Goal: Task Accomplishment & Management: Use online tool/utility

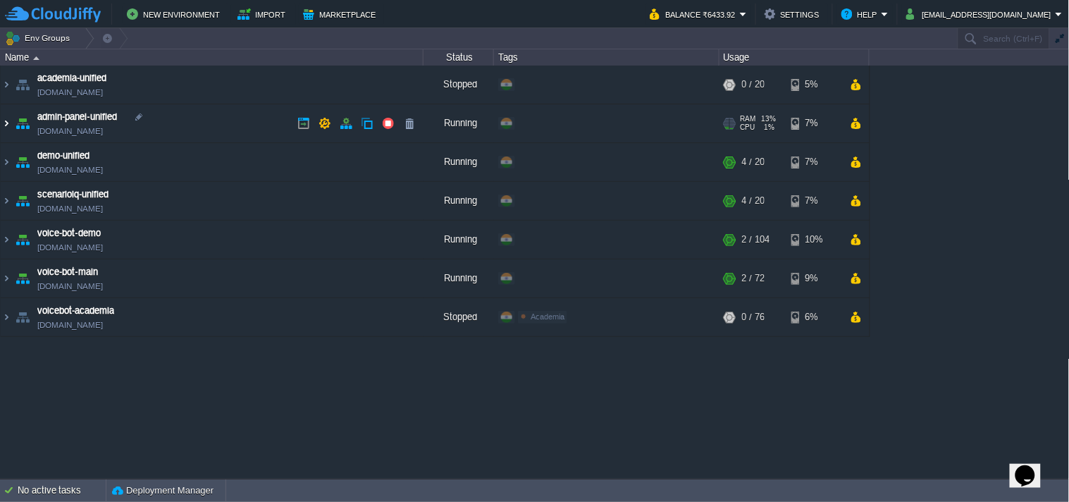
click at [4, 117] on img at bounding box center [6, 123] width 11 height 38
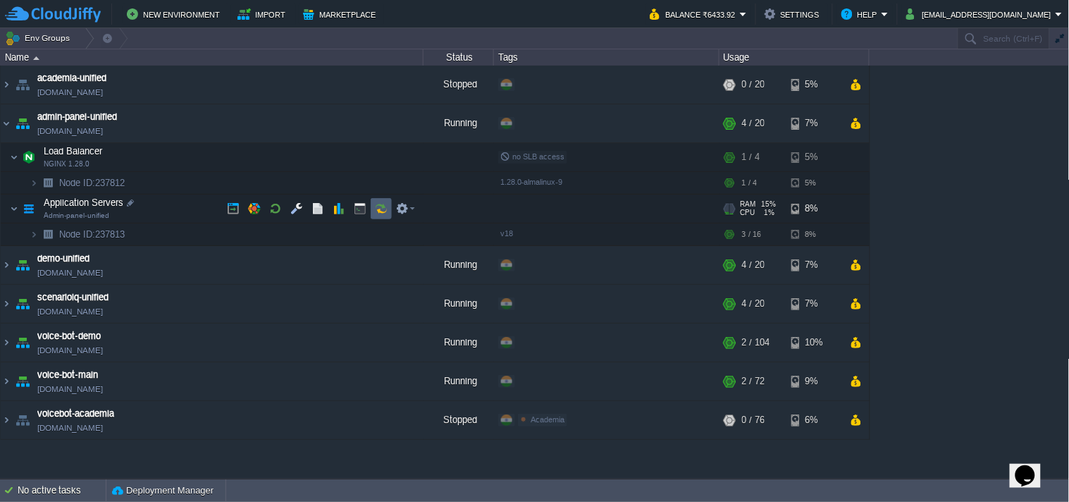
click at [381, 204] on button "button" at bounding box center [381, 208] width 13 height 13
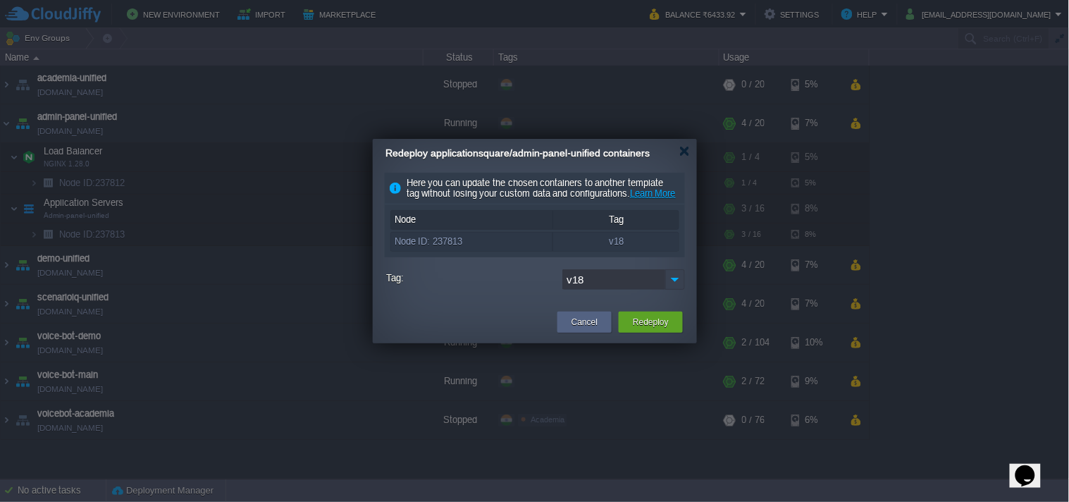
click at [672, 290] on img at bounding box center [675, 279] width 20 height 20
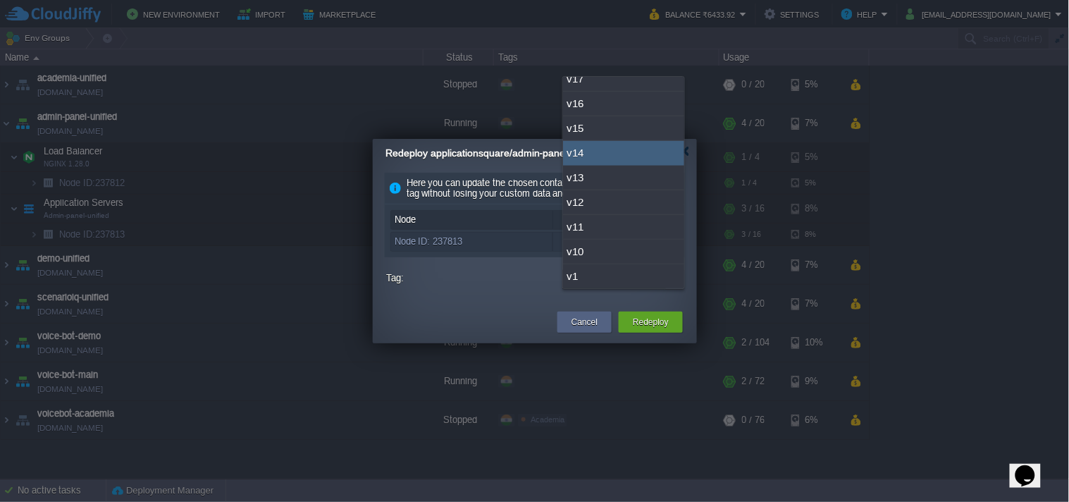
scroll to position [155, 0]
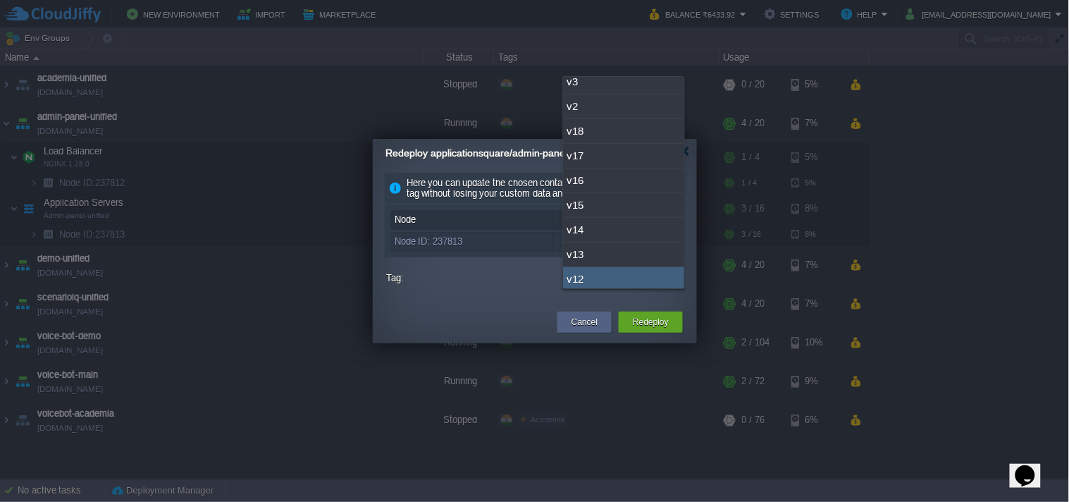
click at [503, 324] on div "Cancel Redeploy" at bounding box center [535, 322] width 324 height 41
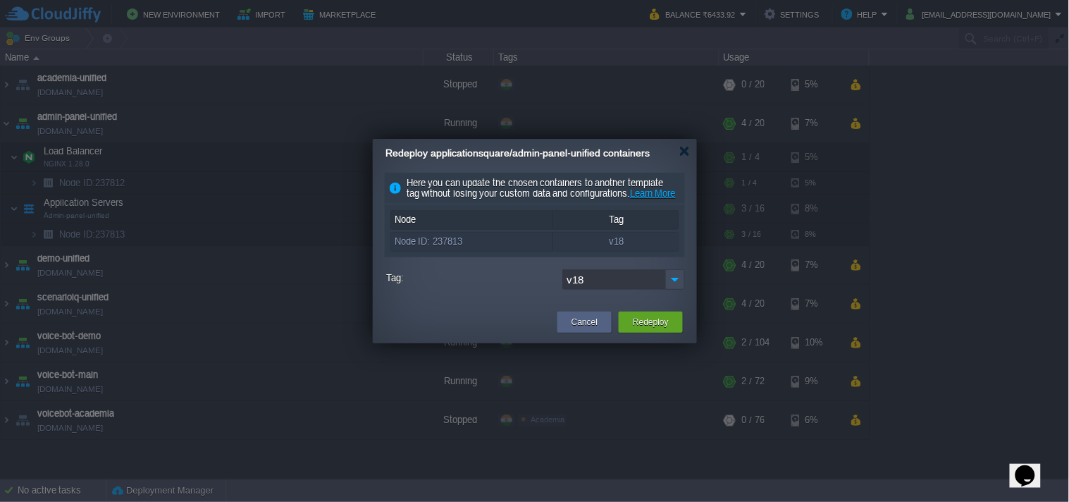
click at [682, 157] on div "Redeploy applicationsquare/admin-panel-unified containers" at bounding box center [540, 153] width 311 height 29
click at [684, 152] on div at bounding box center [684, 151] width 11 height 11
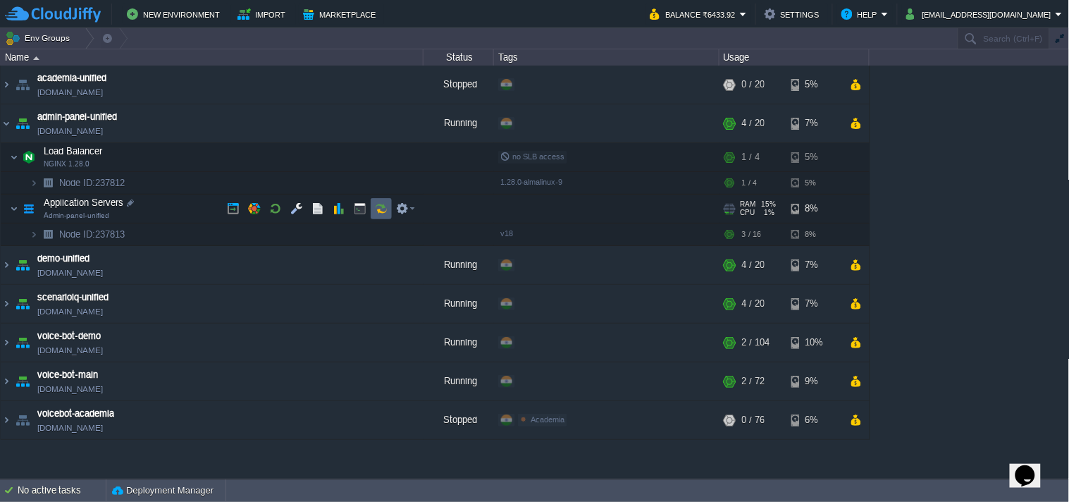
click at [375, 201] on td at bounding box center [381, 208] width 21 height 21
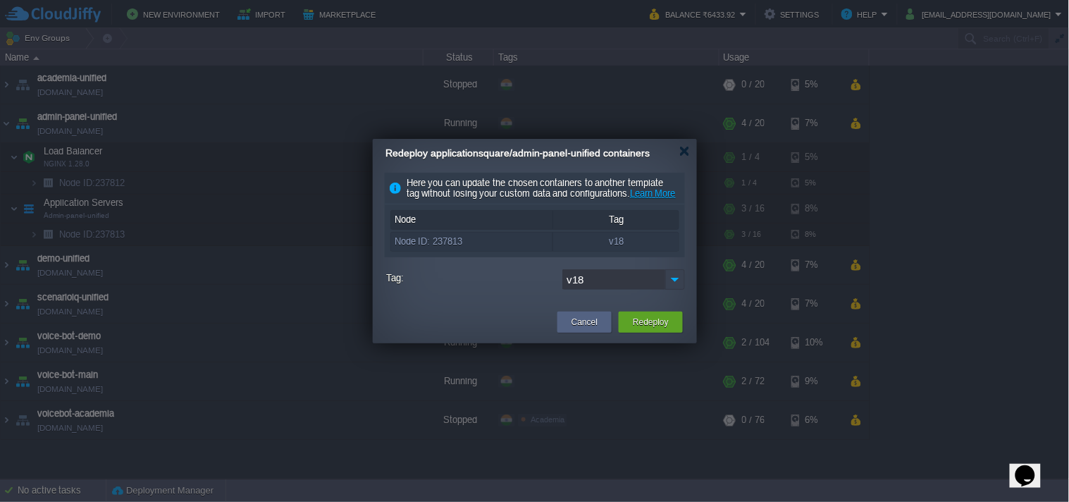
click at [674, 290] on img at bounding box center [675, 279] width 20 height 20
click at [276, 80] on div at bounding box center [535, 251] width 1070 height 502
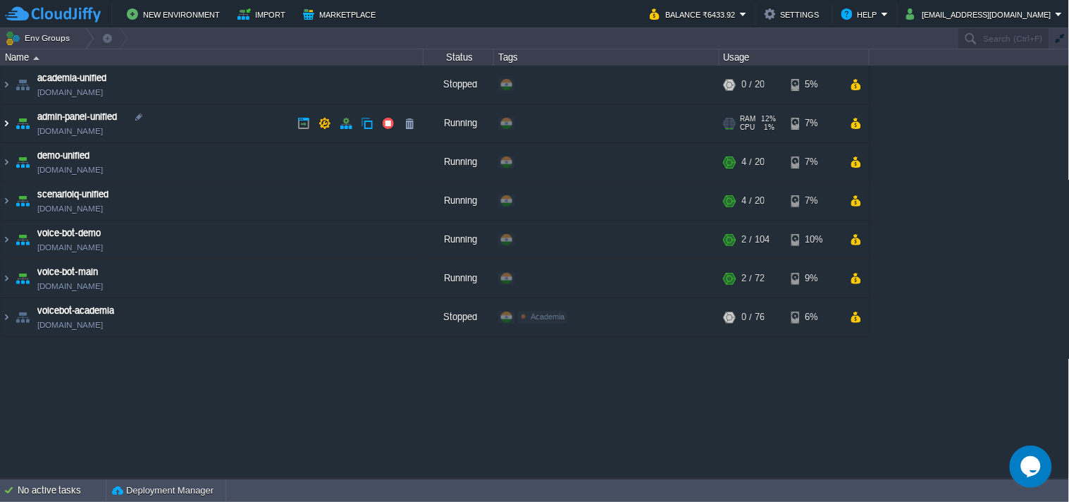
click at [7, 120] on img at bounding box center [6, 123] width 11 height 38
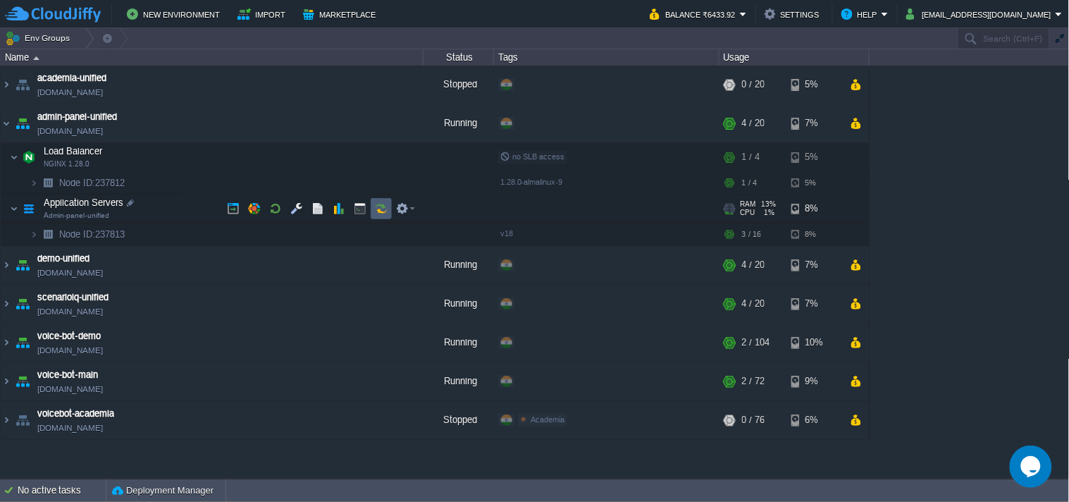
click at [376, 213] on button "button" at bounding box center [381, 208] width 13 height 13
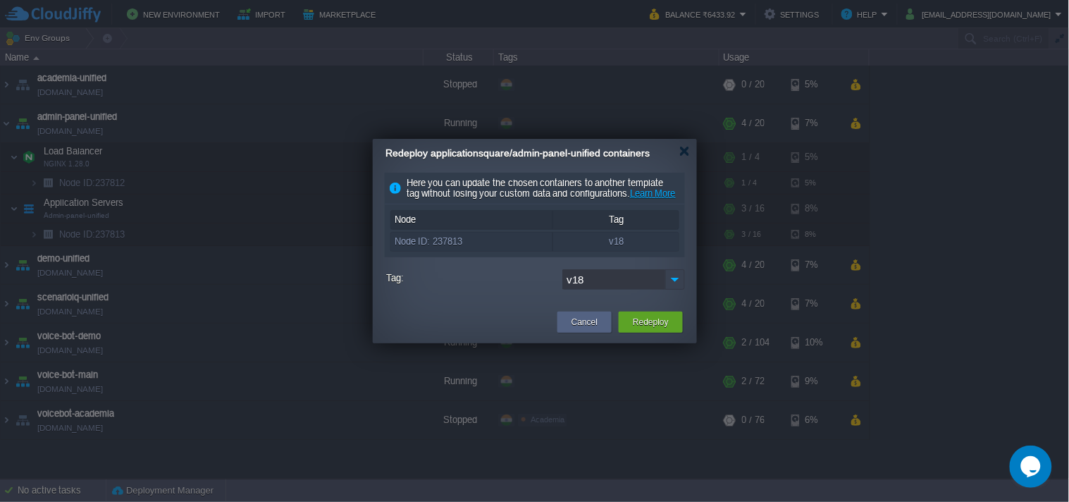
click at [672, 290] on img at bounding box center [675, 279] width 20 height 20
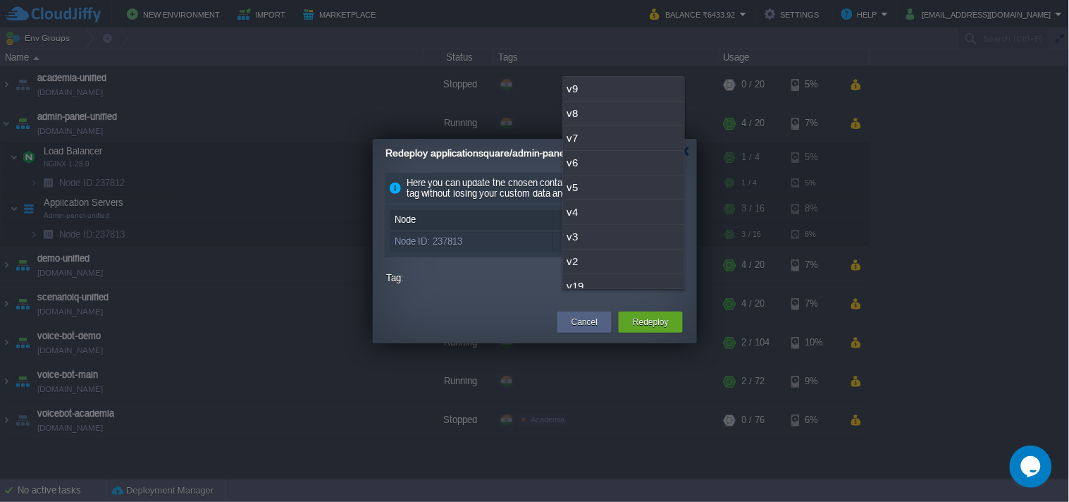
scroll to position [36, 0]
click at [614, 244] on div "v19" at bounding box center [623, 250] width 121 height 25
type input "v19"
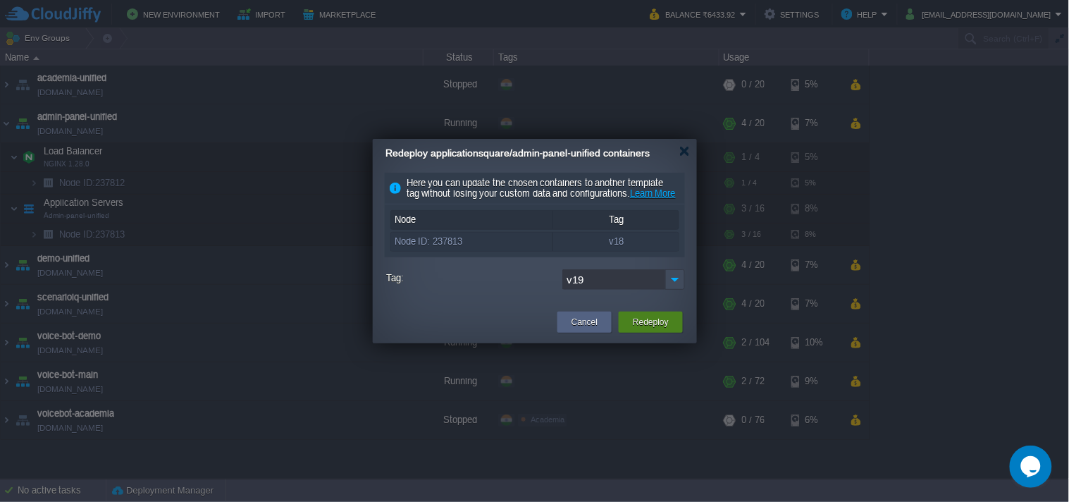
click at [650, 329] on button "Redeploy" at bounding box center [651, 322] width 36 height 14
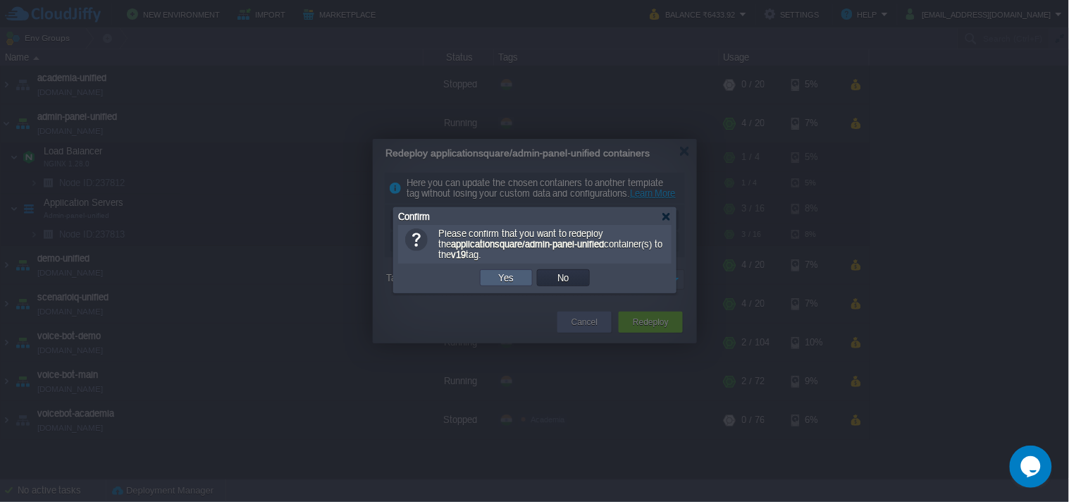
click at [493, 283] on td "Yes" at bounding box center [506, 277] width 53 height 17
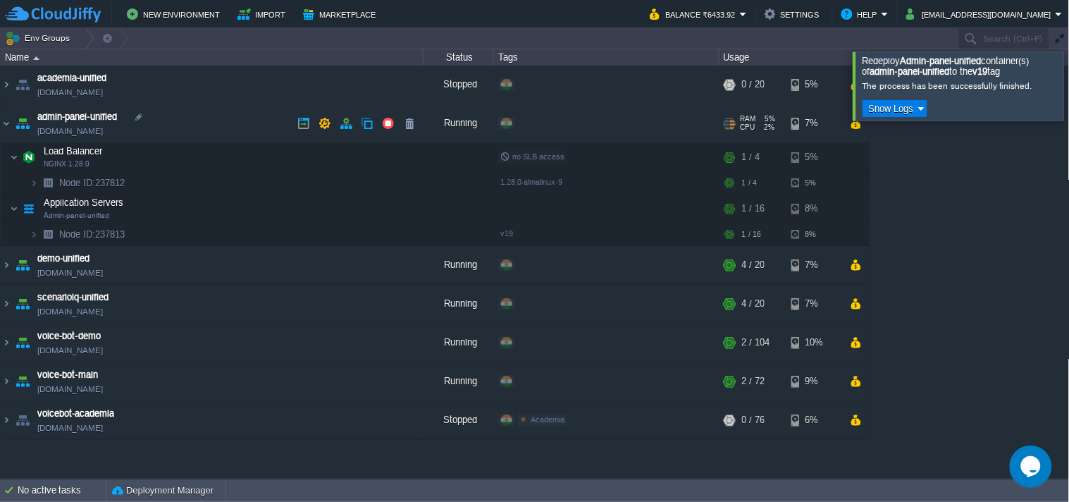
click at [103, 134] on link "[DOMAIN_NAME]" at bounding box center [70, 131] width 66 height 14
